Goal: Task Accomplishment & Management: Use online tool/utility

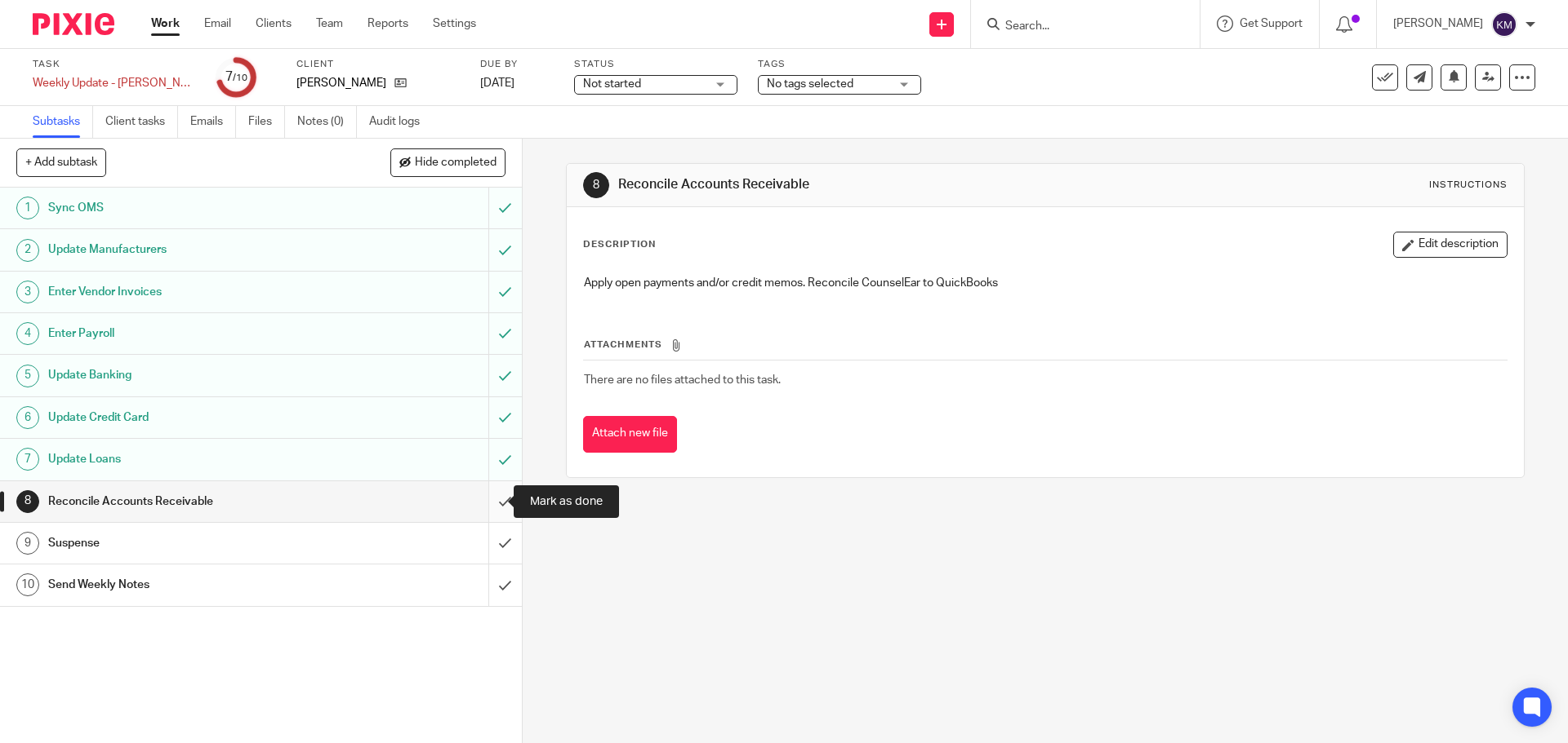
click at [497, 501] on input "submit" at bounding box center [260, 501] width 521 height 41
drag, startPoint x: 489, startPoint y: 535, endPoint x: 493, endPoint y: 550, distance: 15.5
click at [489, 536] on input "submit" at bounding box center [260, 543] width 521 height 41
click at [480, 575] on input "submit" at bounding box center [260, 585] width 521 height 41
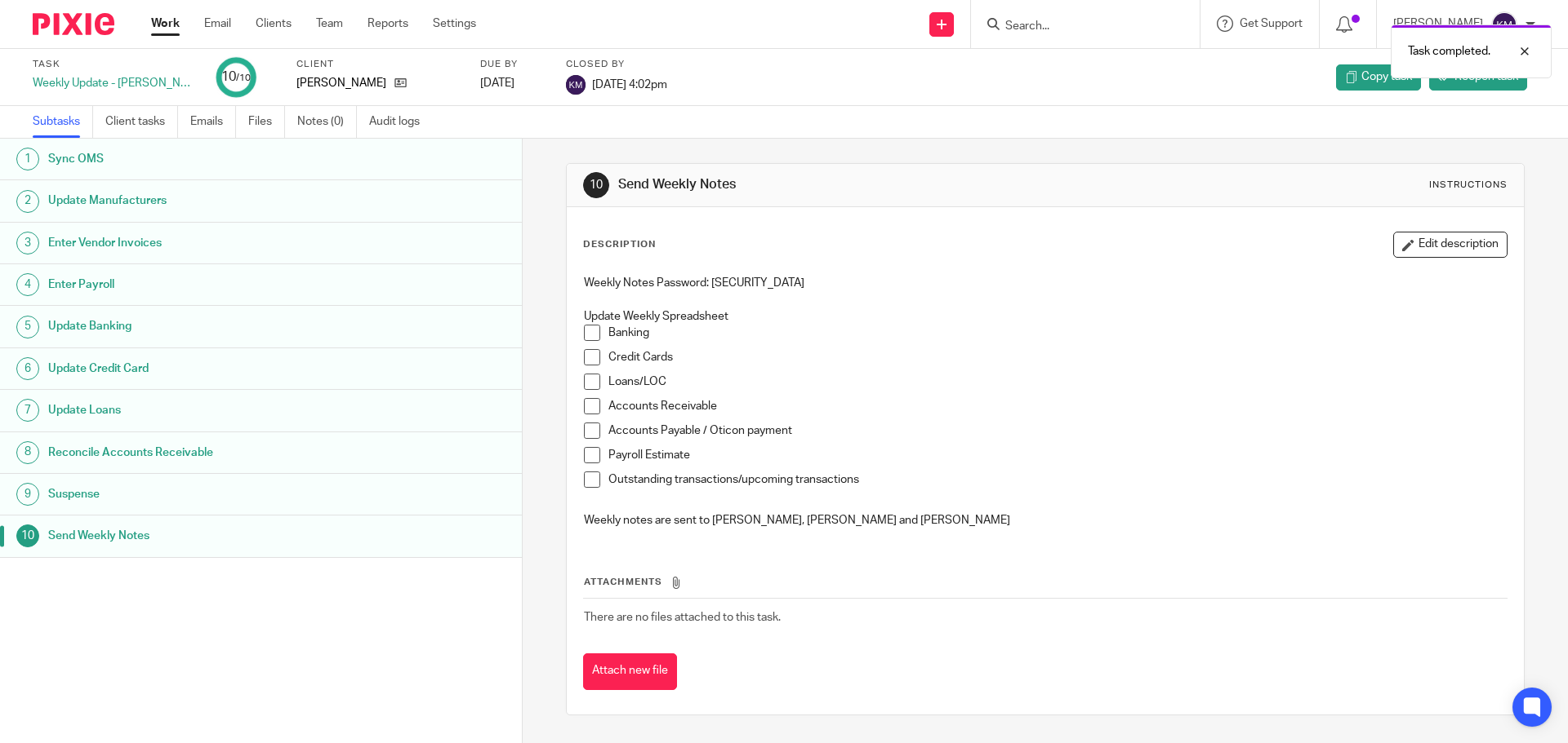
click at [170, 24] on link "Work" at bounding box center [165, 23] width 29 height 16
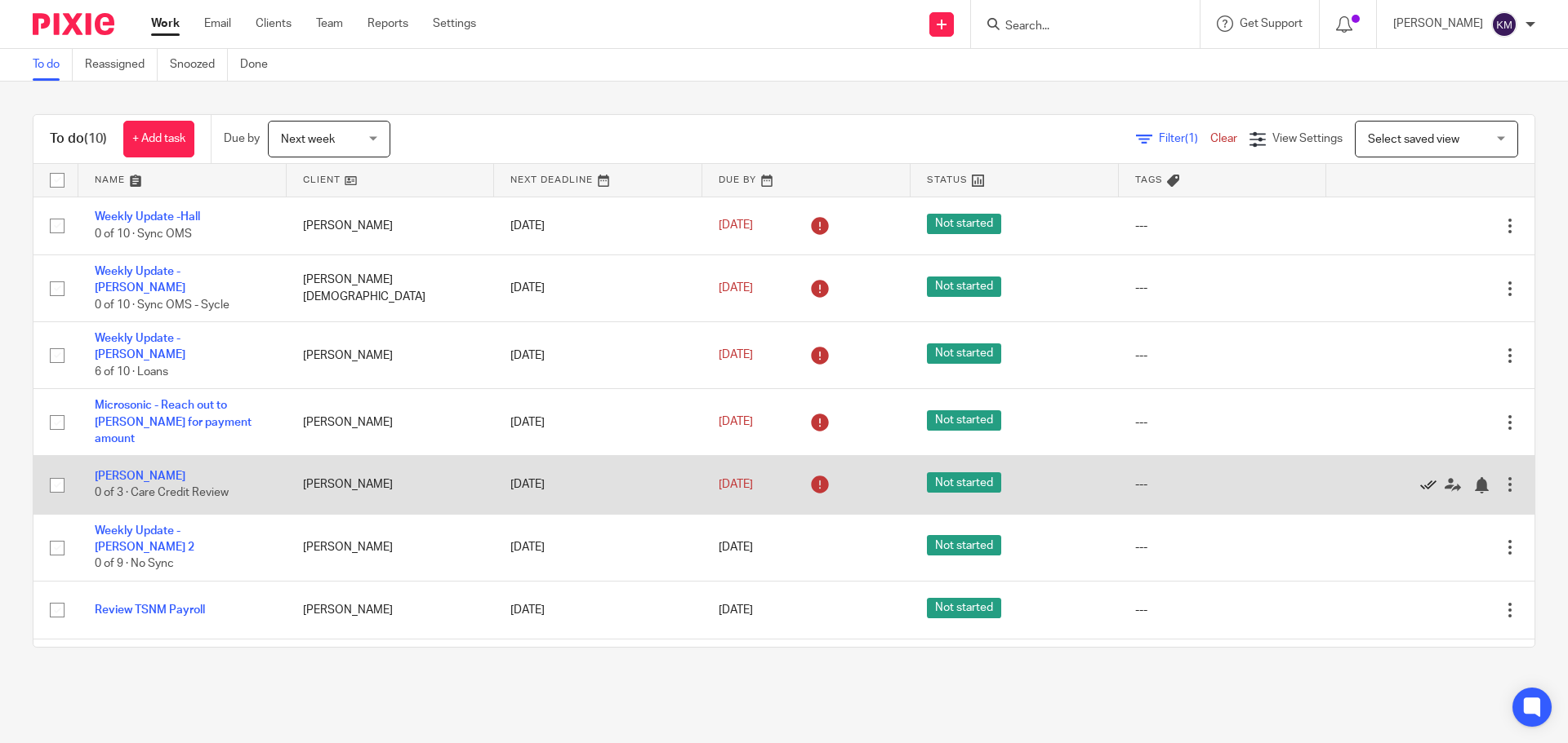
click at [1420, 477] on icon at bounding box center [1428, 485] width 16 height 16
